Goal: Transaction & Acquisition: Subscribe to service/newsletter

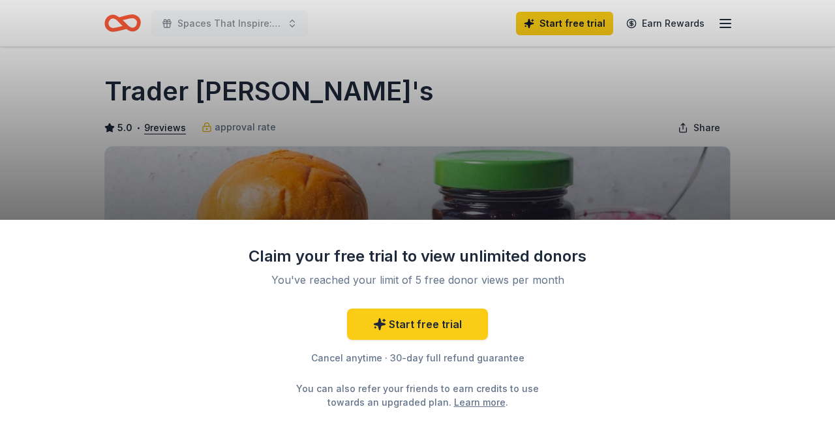
click at [78, 136] on div "Claim your free trial to view unlimited donors You've reached your limit of 5 f…" at bounding box center [417, 219] width 835 height 439
click at [163, 129] on div "Claim your free trial to view unlimited donors You've reached your limit of 5 f…" at bounding box center [417, 219] width 835 height 439
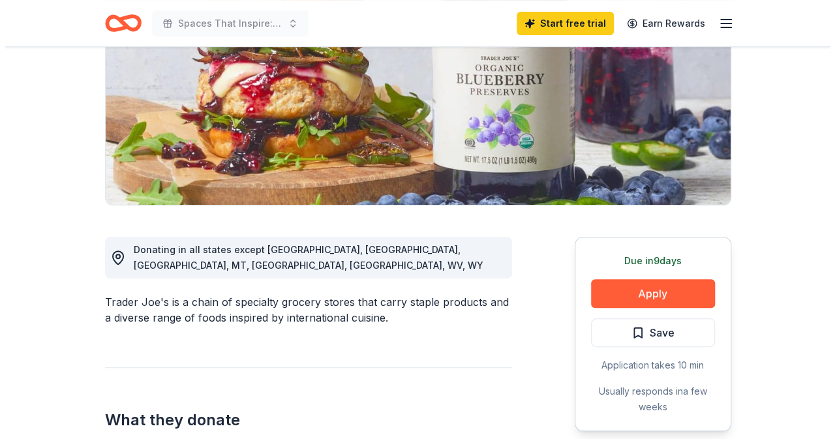
scroll to position [196, 0]
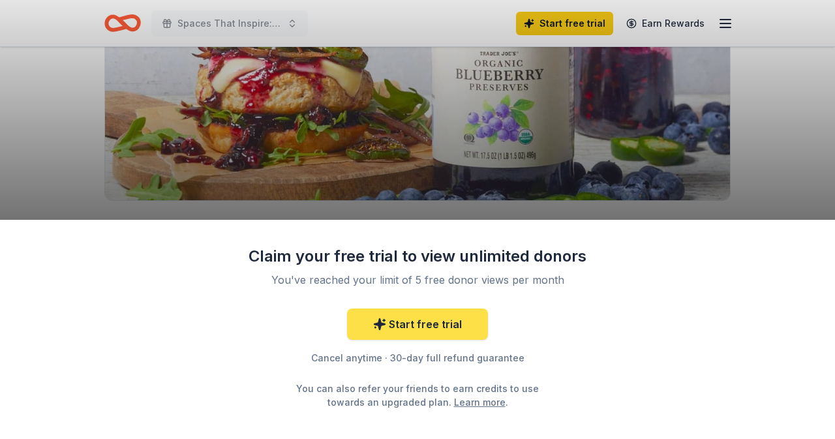
click at [411, 320] on link "Start free trial" at bounding box center [417, 324] width 141 height 31
click at [419, 318] on link "Start free trial" at bounding box center [417, 324] width 141 height 31
click at [440, 332] on link "Start free trial" at bounding box center [417, 324] width 141 height 31
